Goal: Information Seeking & Learning: Learn about a topic

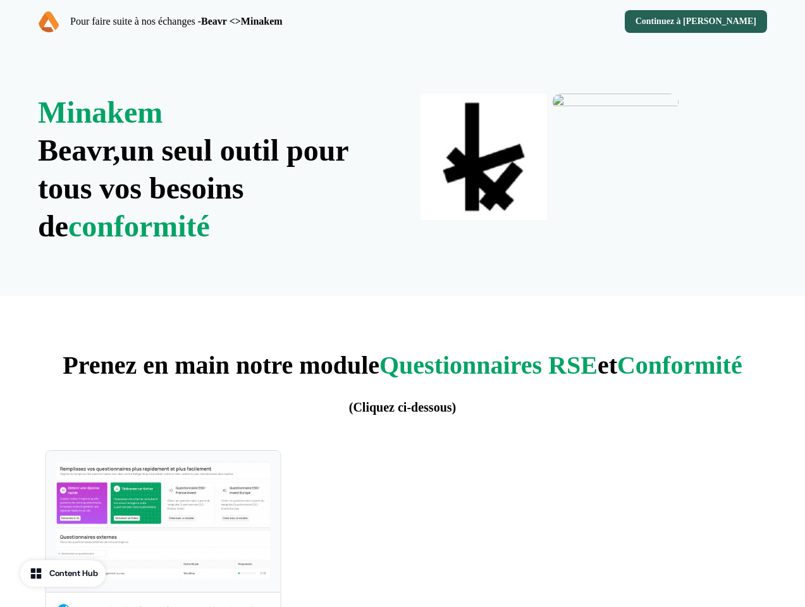
click at [402, 22] on div "Pour faire suite à nos échanges - Beavr <>Minakem Continuez à decouvrir Beavr" at bounding box center [402, 21] width 805 height 43
click at [218, 22] on strong "Beavr <>Minakem" at bounding box center [242, 21] width 82 height 11
click at [588, 22] on div "Continuez à [PERSON_NAME]" at bounding box center [588, 21] width 360 height 23
click at [700, 22] on button "Continuez à [PERSON_NAME]" at bounding box center [696, 21] width 142 height 23
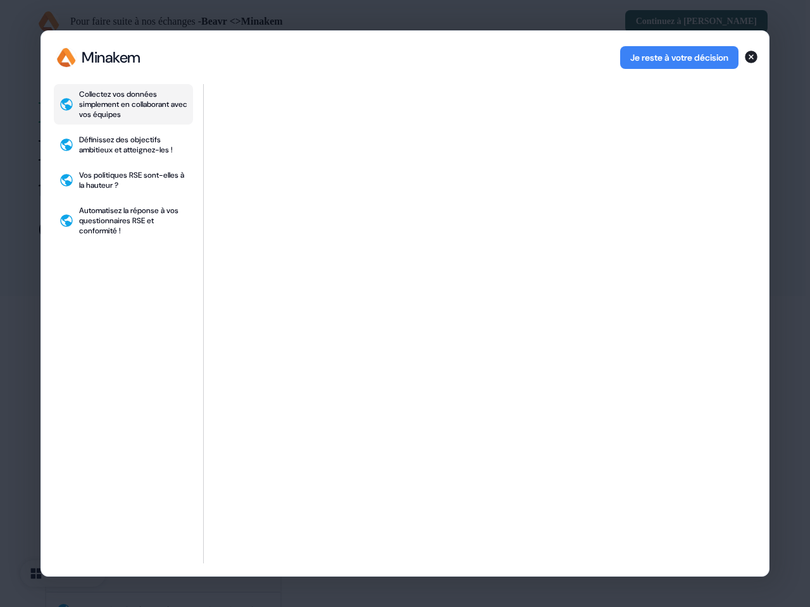
click at [211, 170] on div "Collectez vos données simplement en collaborant avec vos équipes Définissez des…" at bounding box center [405, 330] width 728 height 492
click at [163, 529] on div "Collectez vos données simplement en collaborant avec vos équipes Définissez des…" at bounding box center [123, 324] width 139 height 480
